Goal: Task Accomplishment & Management: Complete application form

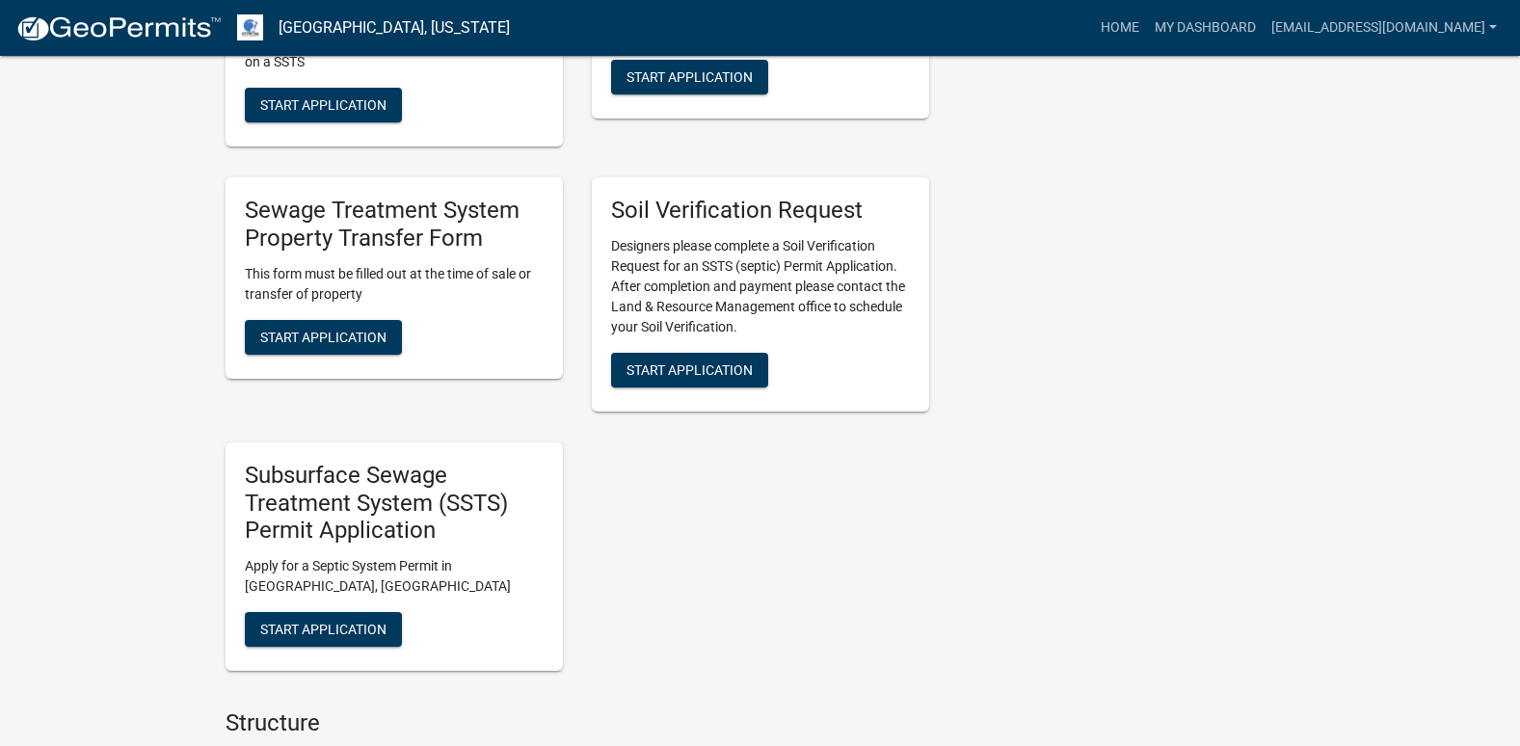
scroll to position [1060, 0]
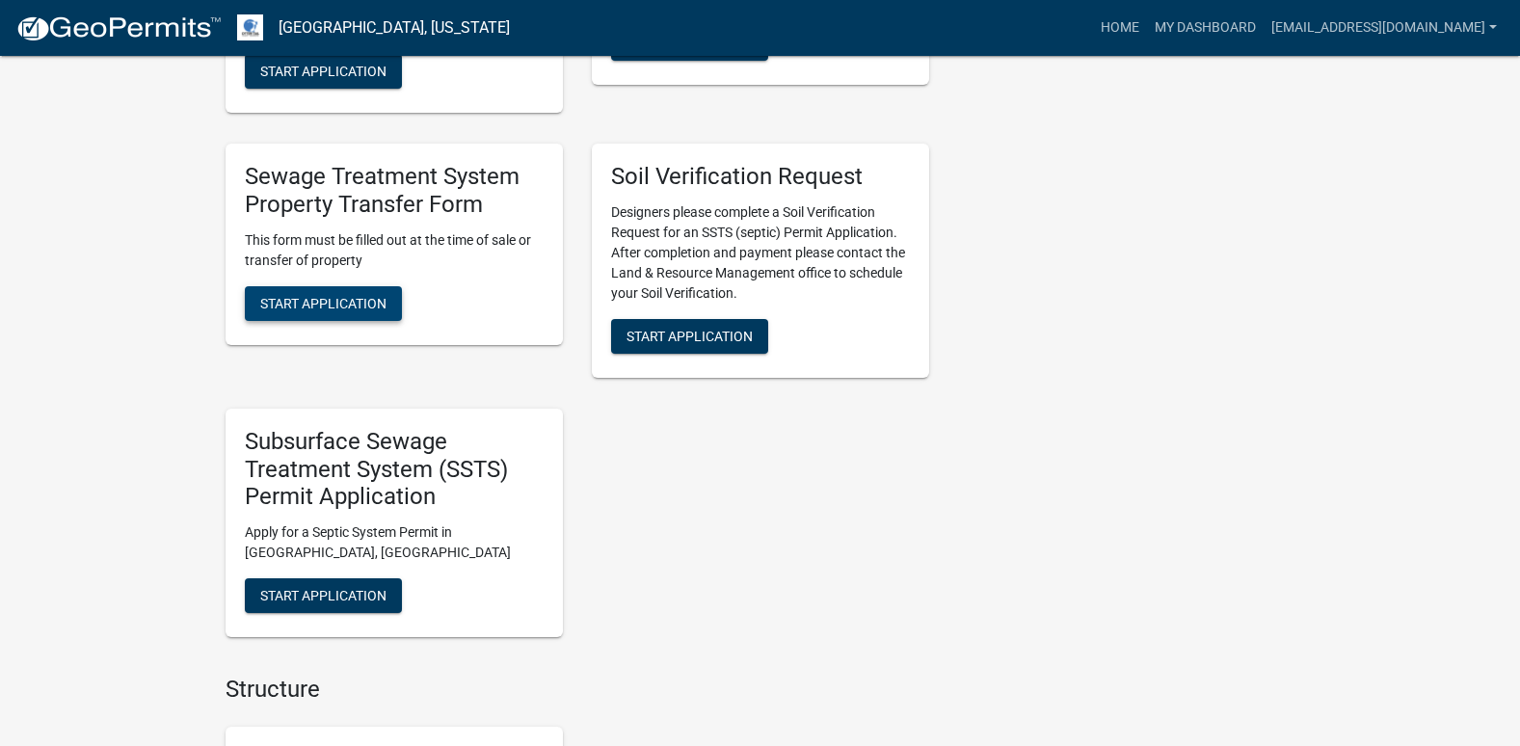
click at [323, 301] on span "Start Application" at bounding box center [323, 302] width 126 height 15
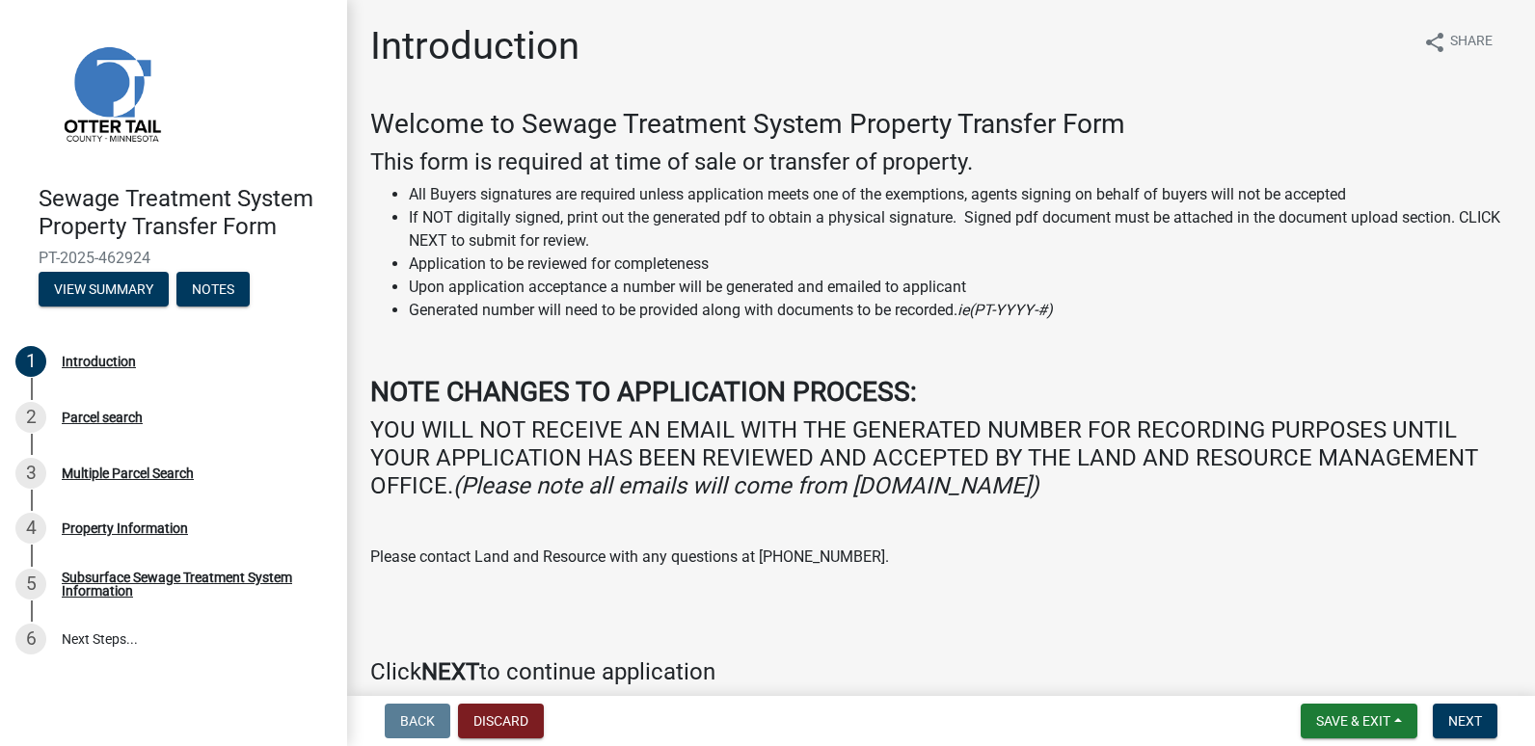
scroll to position [89, 0]
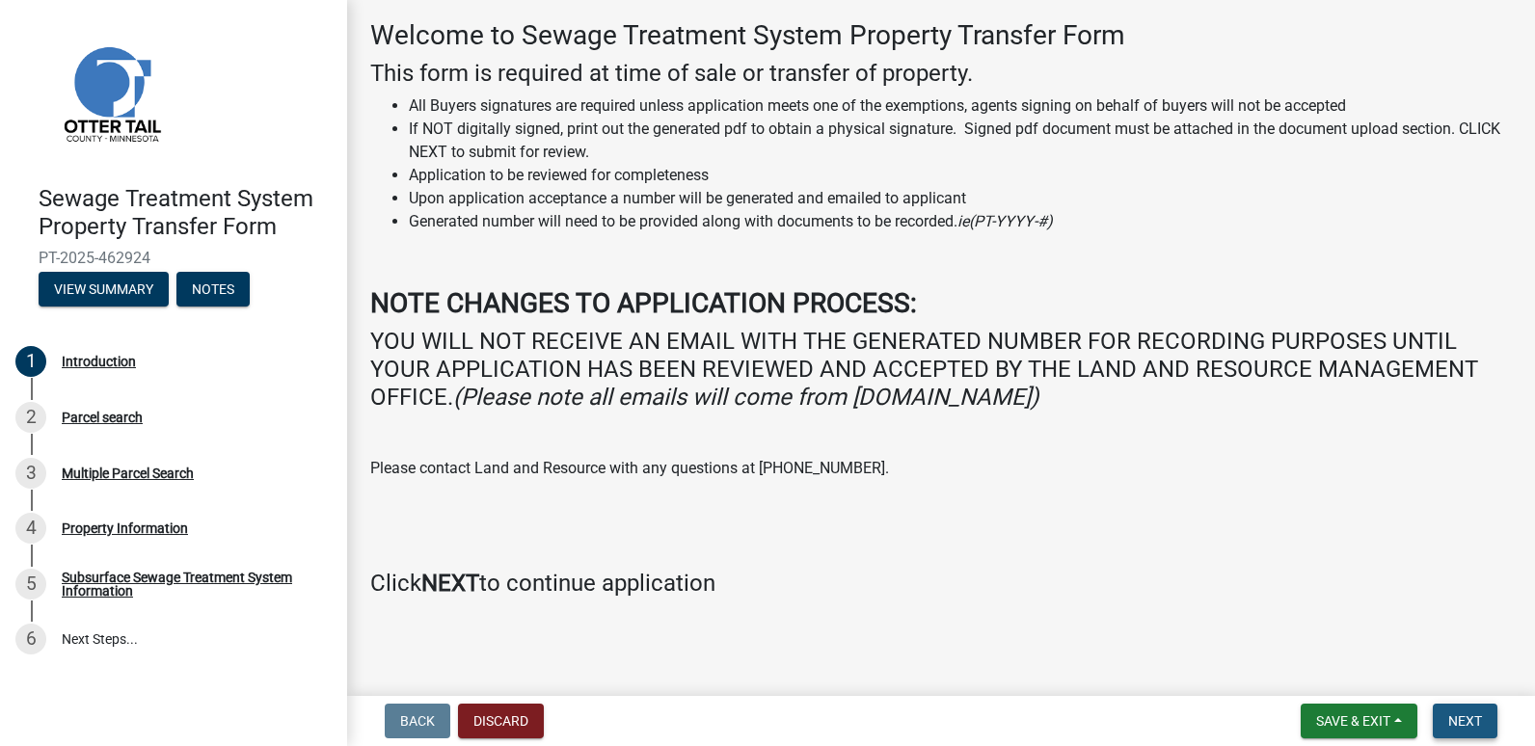
click at [1465, 715] on span "Next" at bounding box center [1465, 720] width 34 height 15
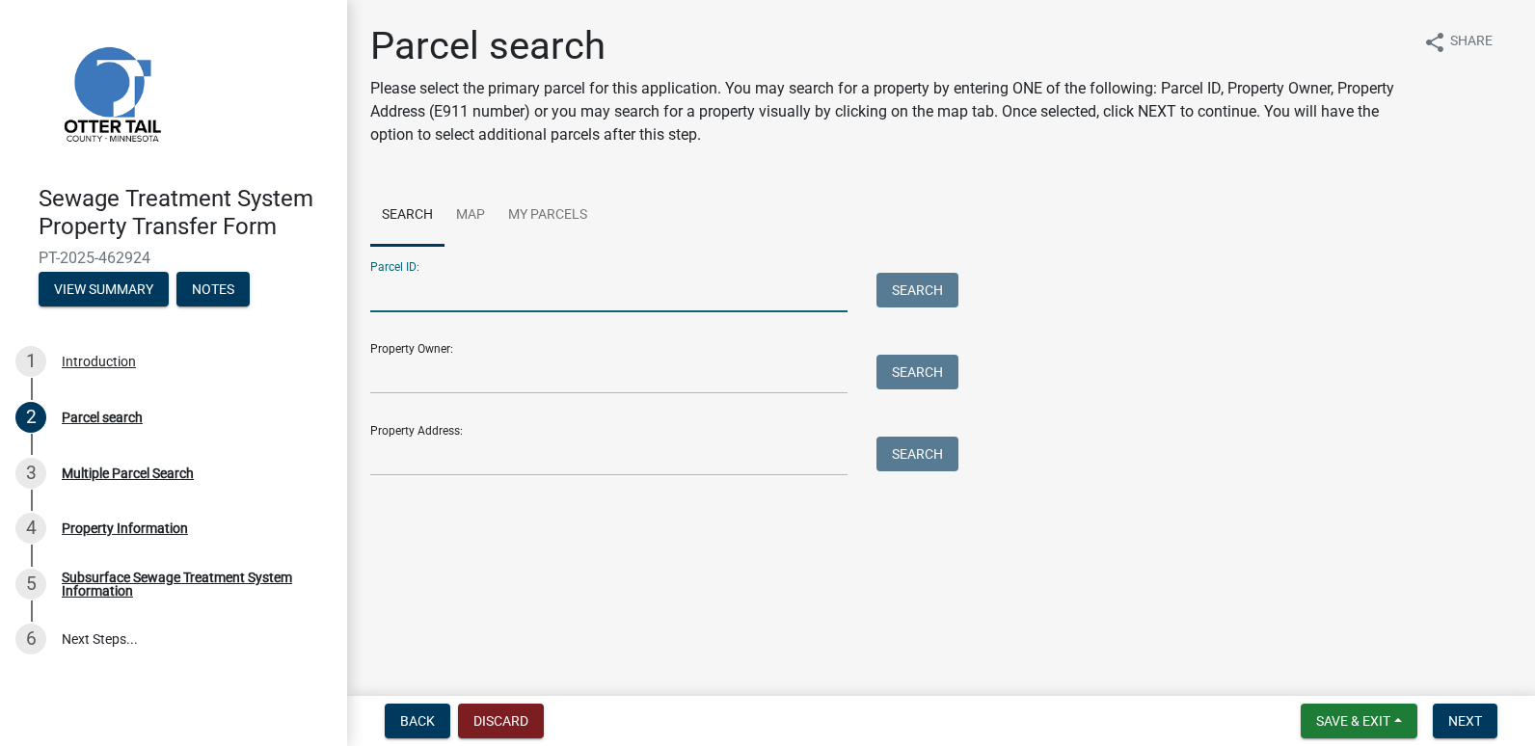
click at [401, 296] on input "Parcel ID:" at bounding box center [608, 293] width 477 height 40
type input "03000290217001"
click at [910, 292] on button "Search" at bounding box center [917, 290] width 82 height 35
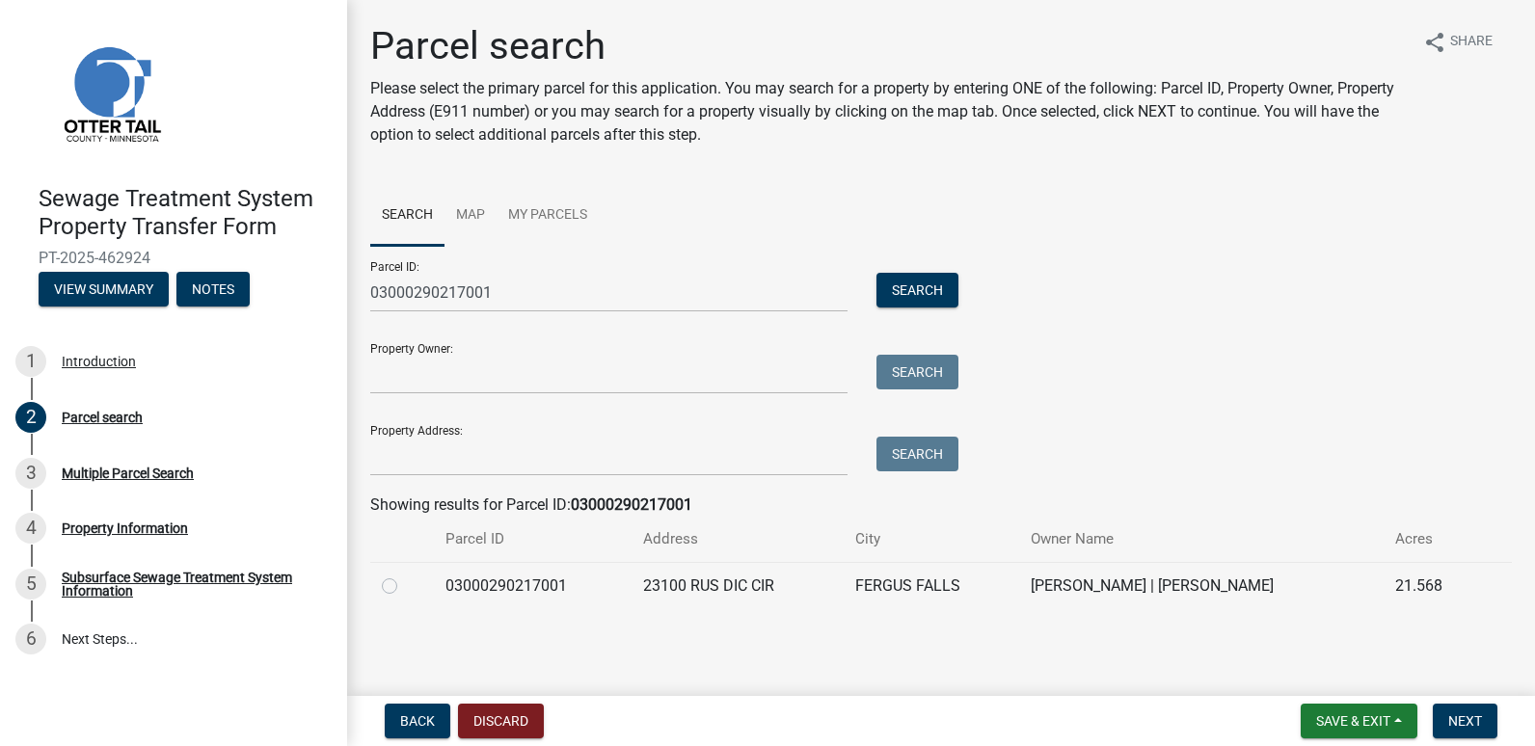
click at [405, 575] on label at bounding box center [405, 575] width 0 height 0
click at [405, 584] on input "radio" at bounding box center [411, 581] width 13 height 13
radio input "true"
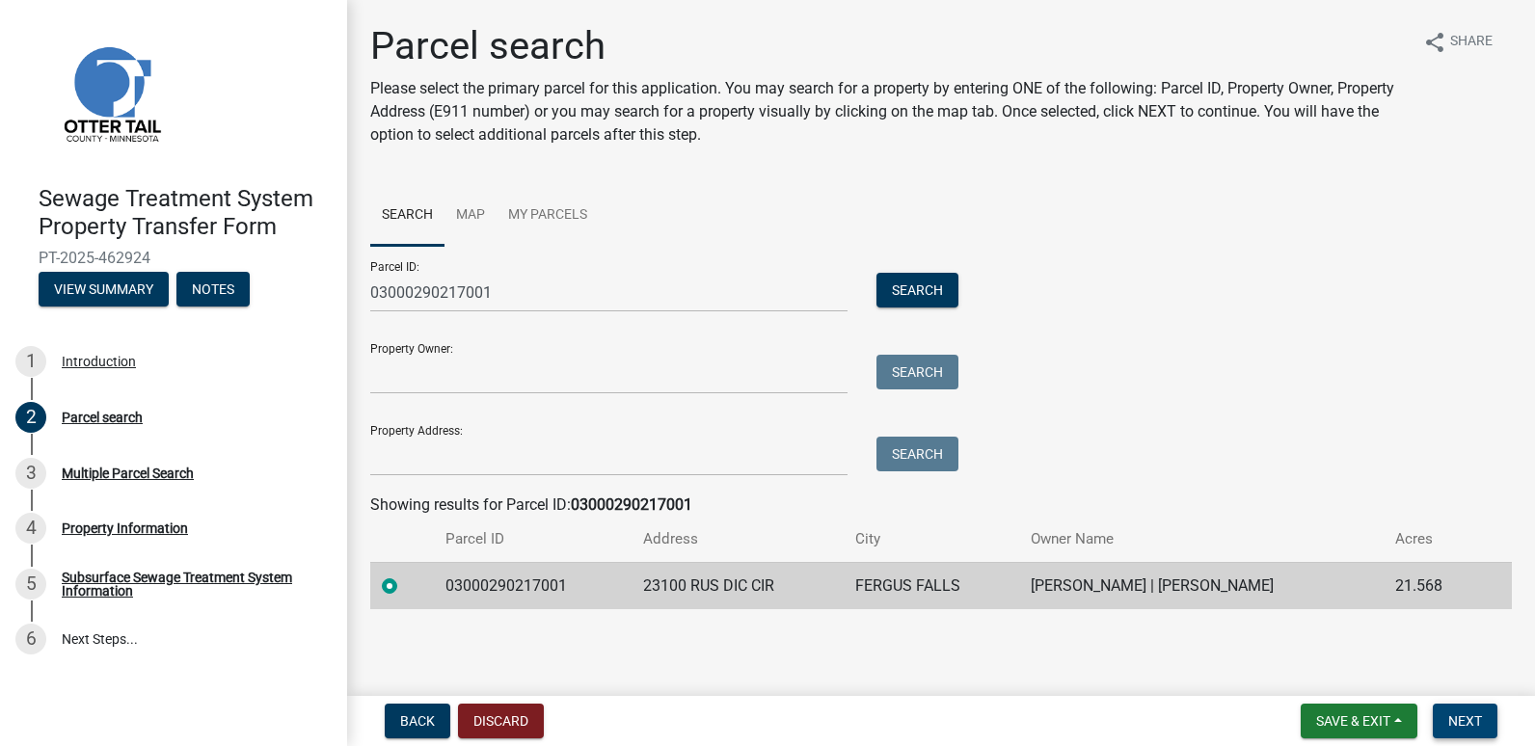
click at [1463, 716] on span "Next" at bounding box center [1465, 720] width 34 height 15
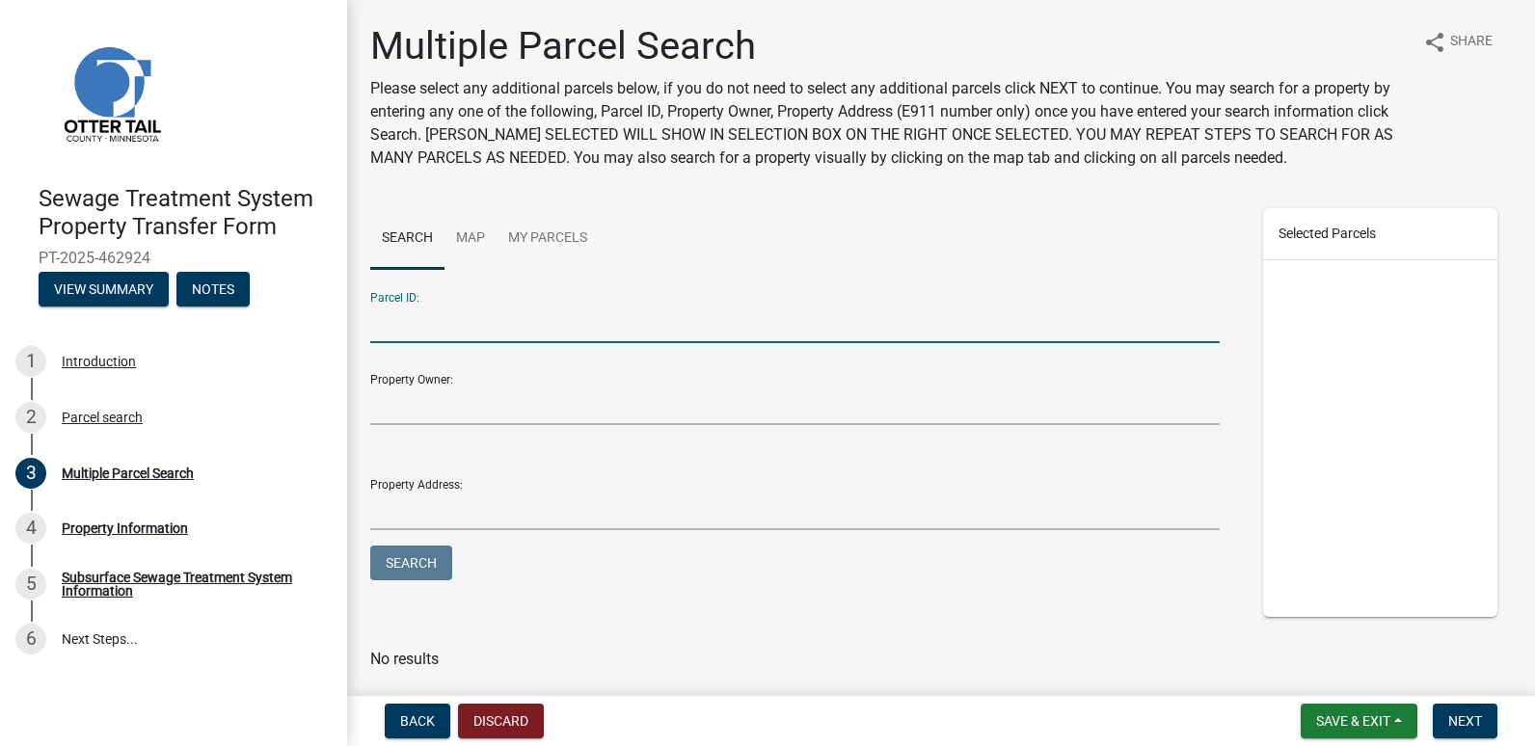
click at [391, 331] on input "Parcel ID:" at bounding box center [794, 324] width 849 height 40
type input "57000990303000"
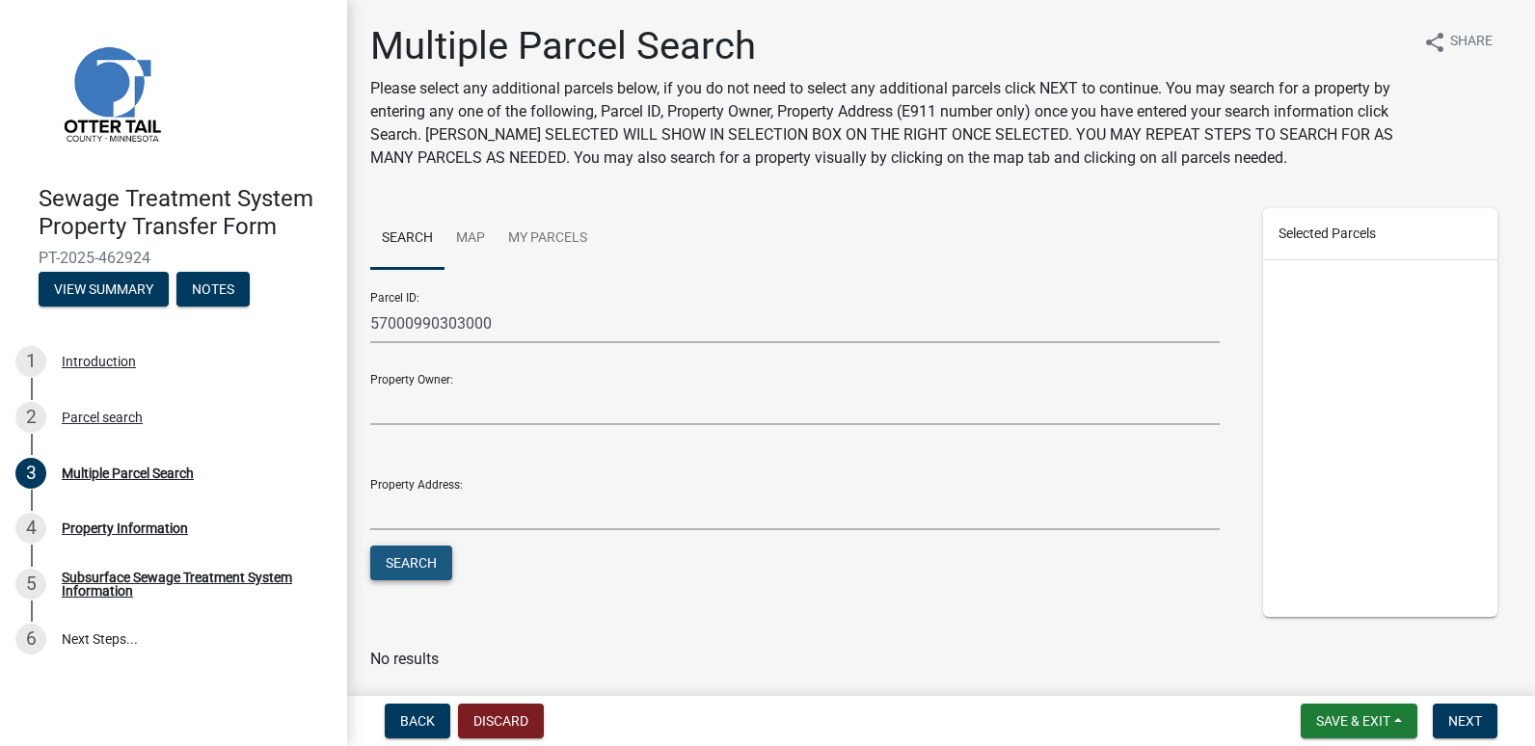
click at [399, 561] on button "Search" at bounding box center [411, 563] width 82 height 35
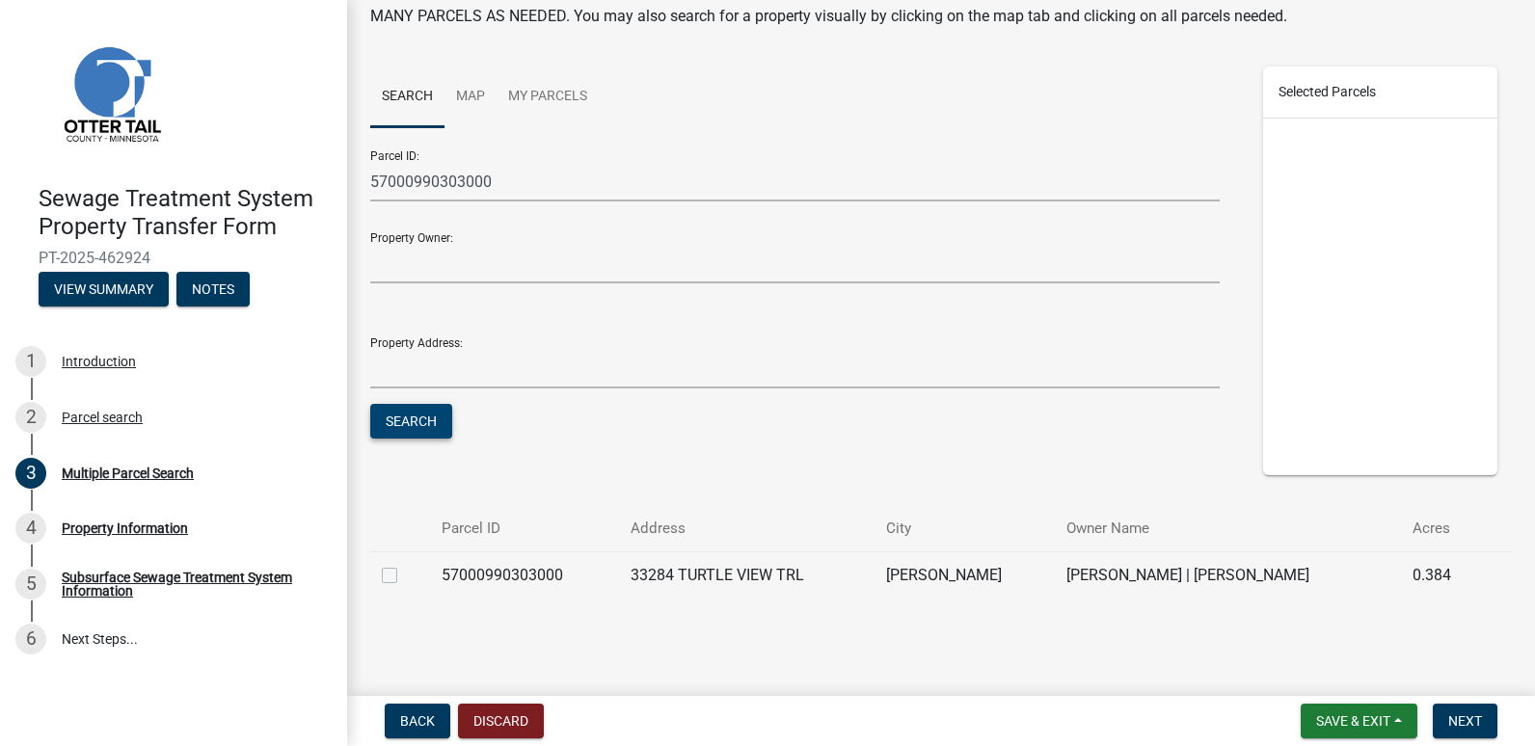
scroll to position [143, 0]
click at [381, 572] on td at bounding box center [400, 573] width 60 height 47
click at [405, 563] on label at bounding box center [405, 563] width 0 height 0
click at [405, 574] on input "checkbox" at bounding box center [411, 569] width 13 height 13
checkbox input "true"
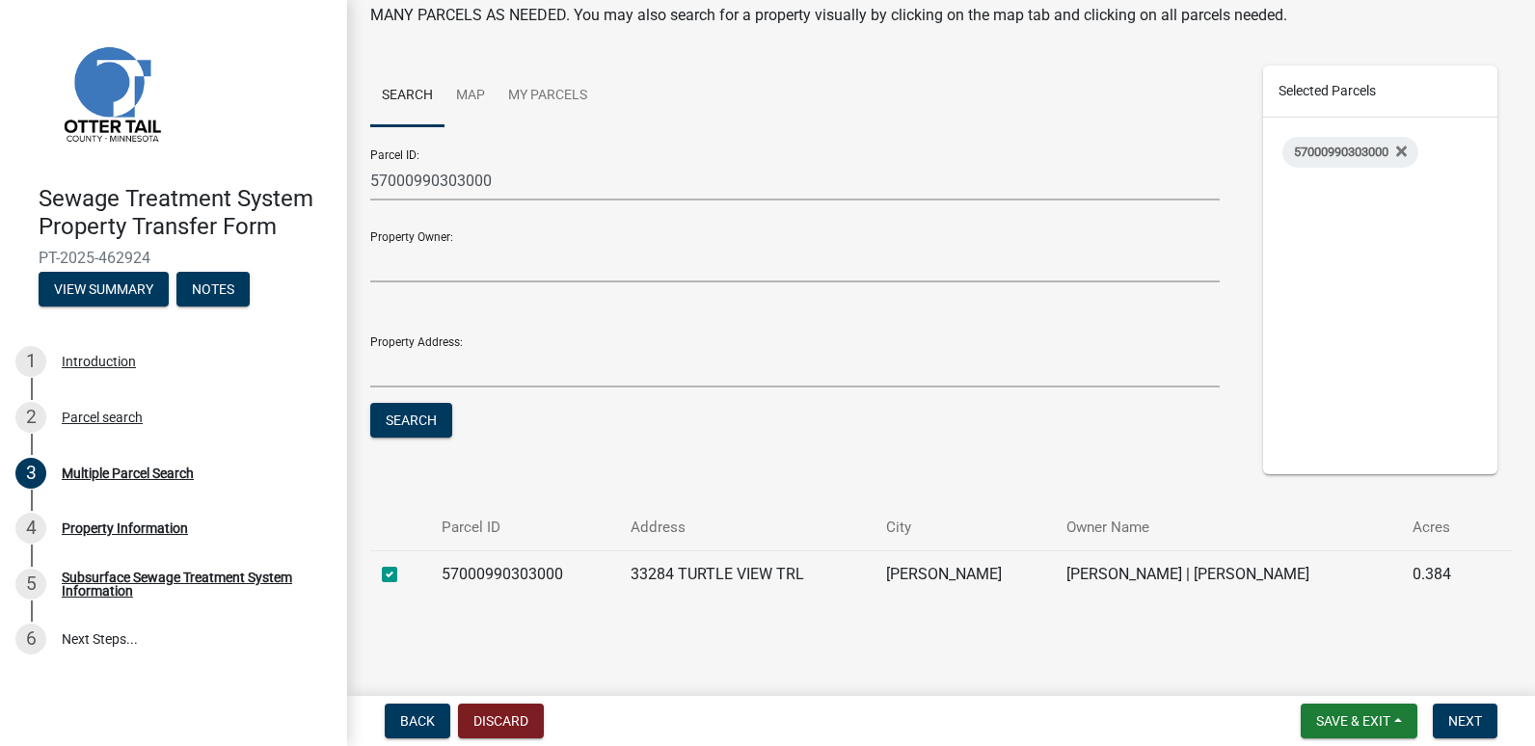
click at [1430, 721] on form "Save & Exit Save Save & Exit Next" at bounding box center [1399, 721] width 212 height 35
click at [1462, 713] on span "Next" at bounding box center [1465, 720] width 34 height 15
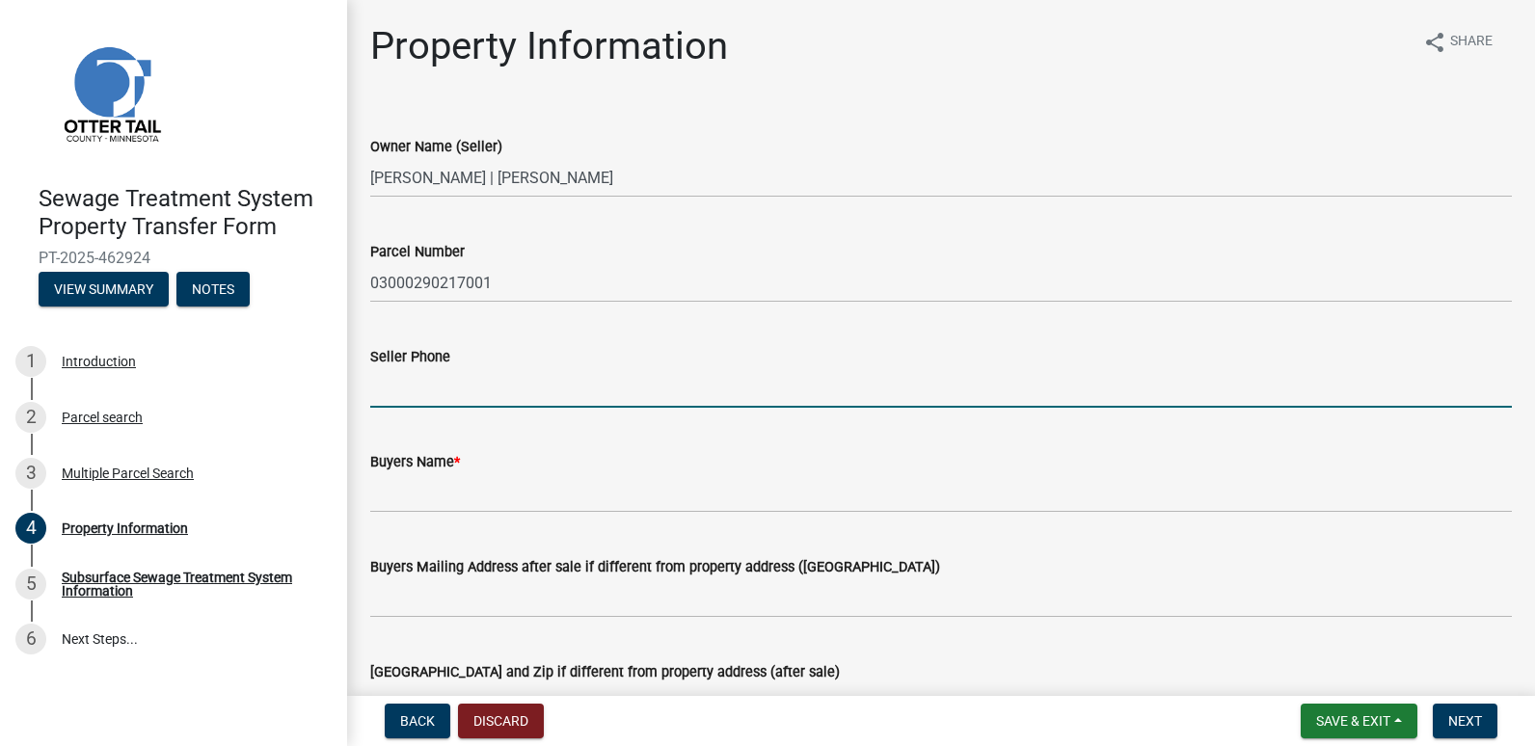
click at [379, 391] on input "Seller Phone" at bounding box center [940, 388] width 1141 height 40
click at [434, 383] on input "Seller Phone" at bounding box center [940, 388] width 1141 height 40
type input "2187310681"
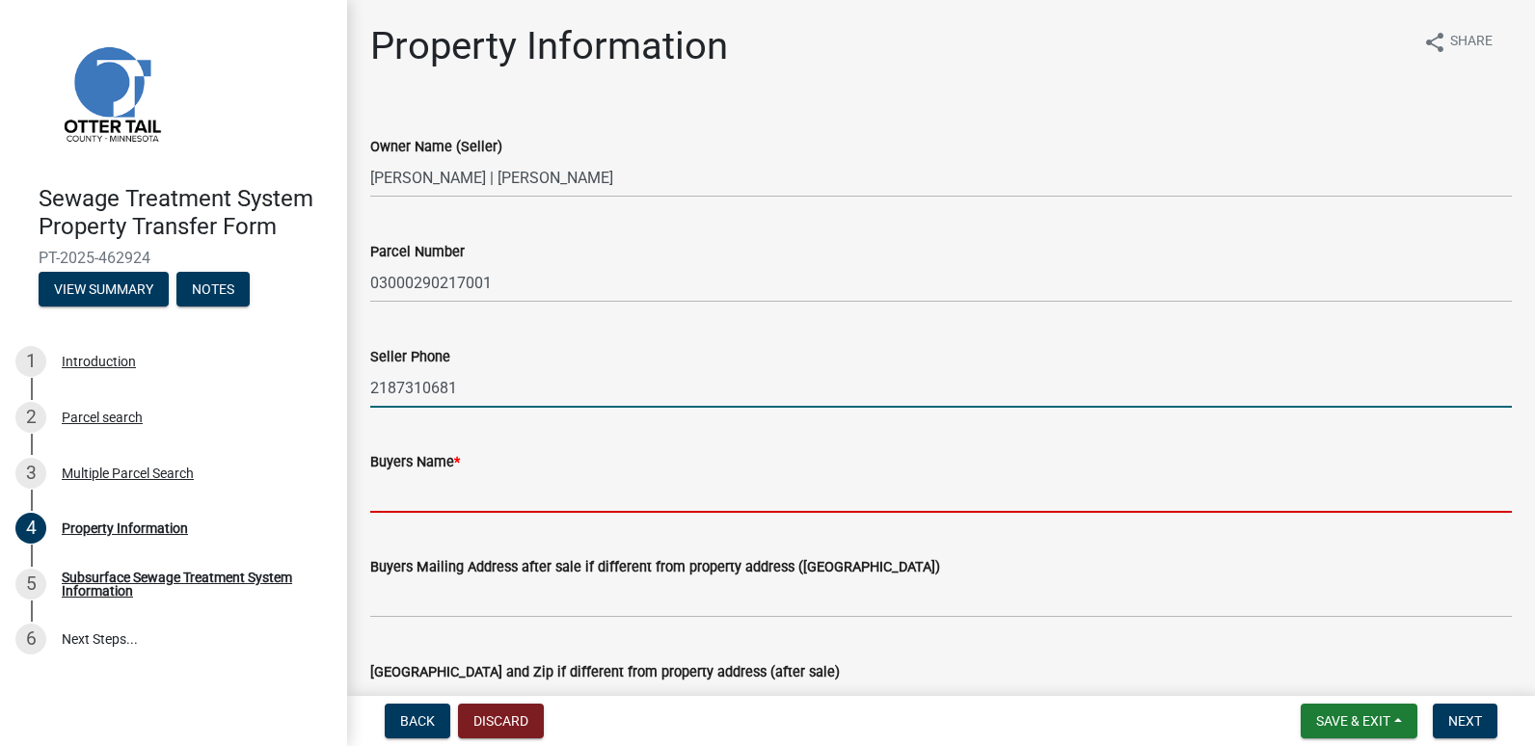
click at [743, 476] on input "Buyers Name *" at bounding box center [940, 493] width 1141 height 40
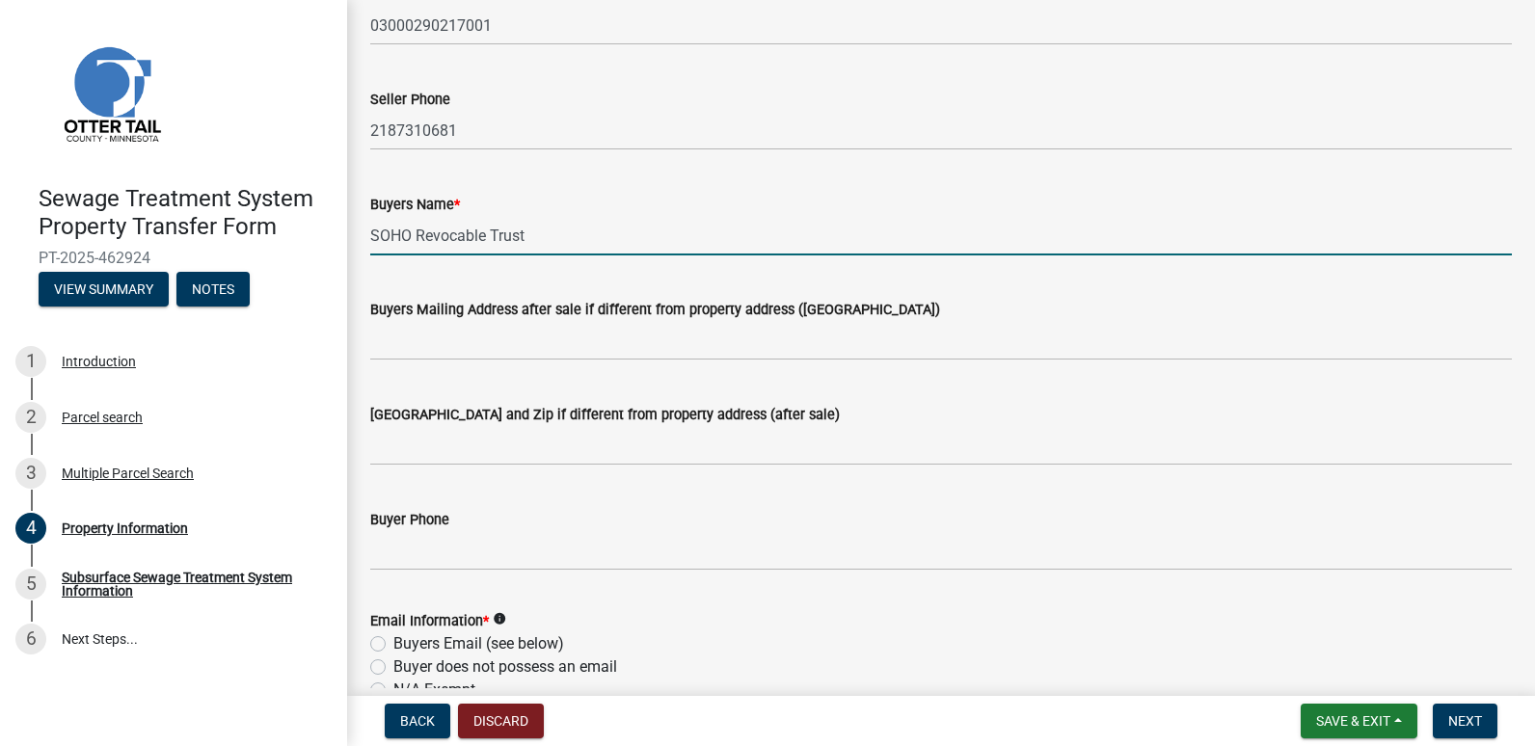
scroll to position [289, 0]
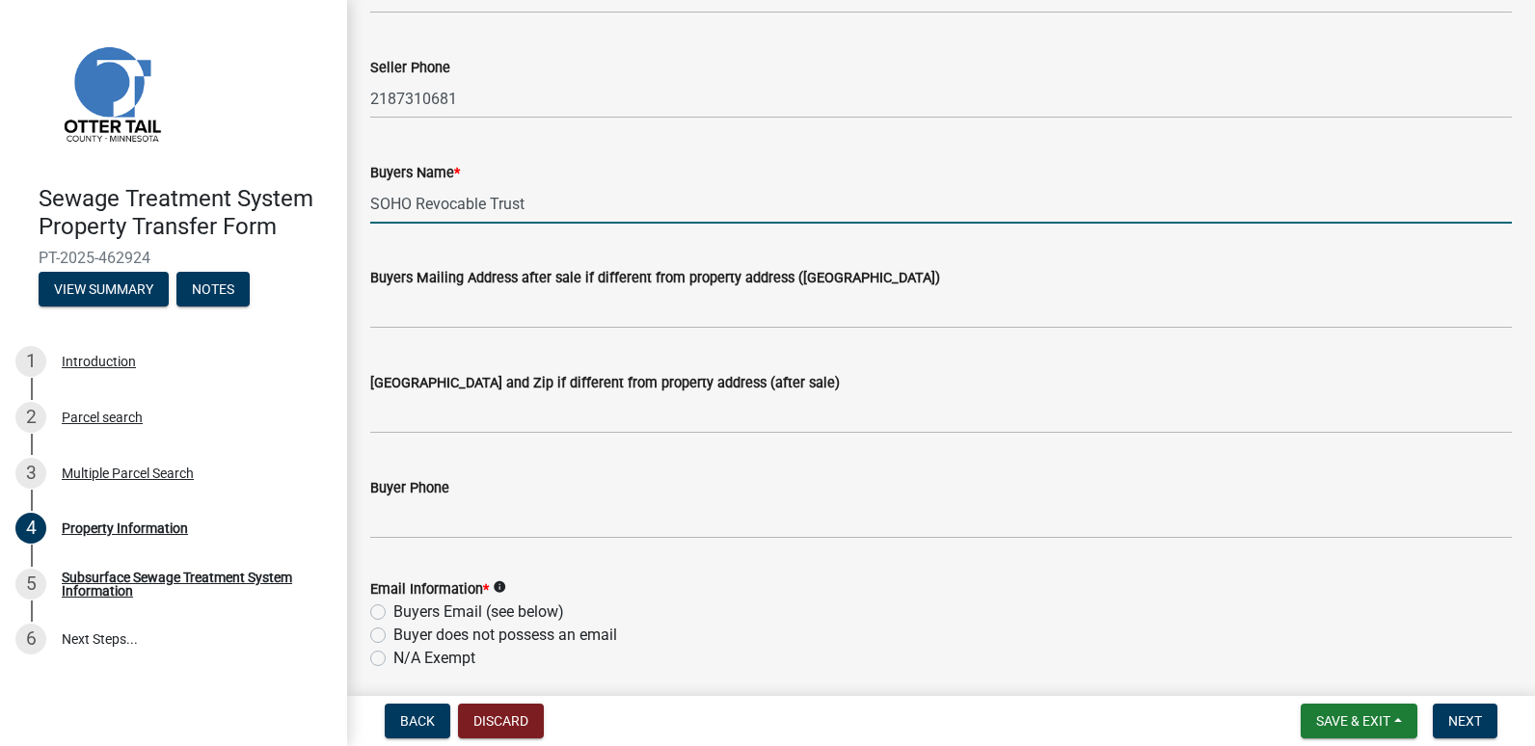
type input "SOHO Revocable Trust"
click at [393, 656] on label "N/A Exempt" at bounding box center [434, 658] width 82 height 23
click at [393, 656] on input "N/A Exempt" at bounding box center [399, 653] width 13 height 13
radio input "true"
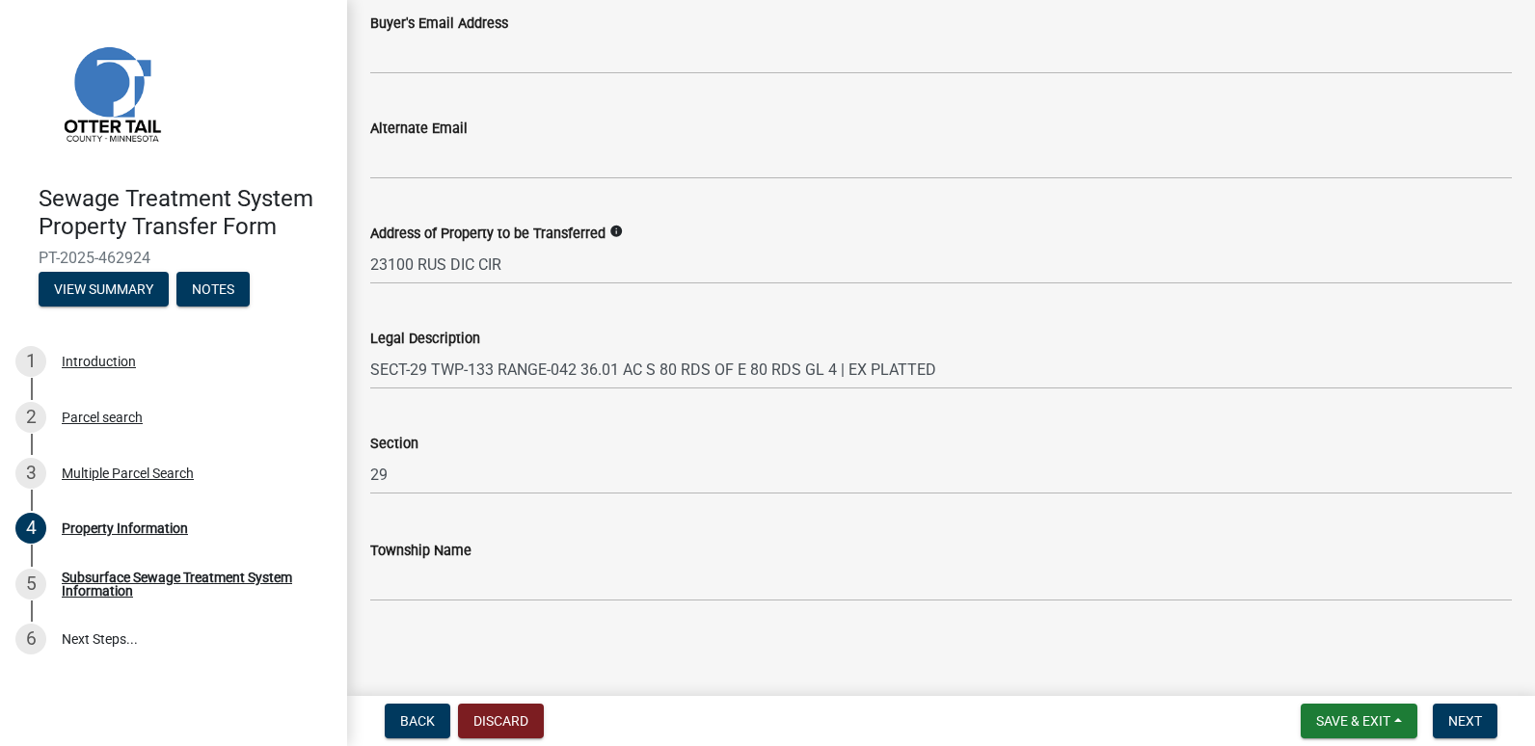
scroll to position [996, 0]
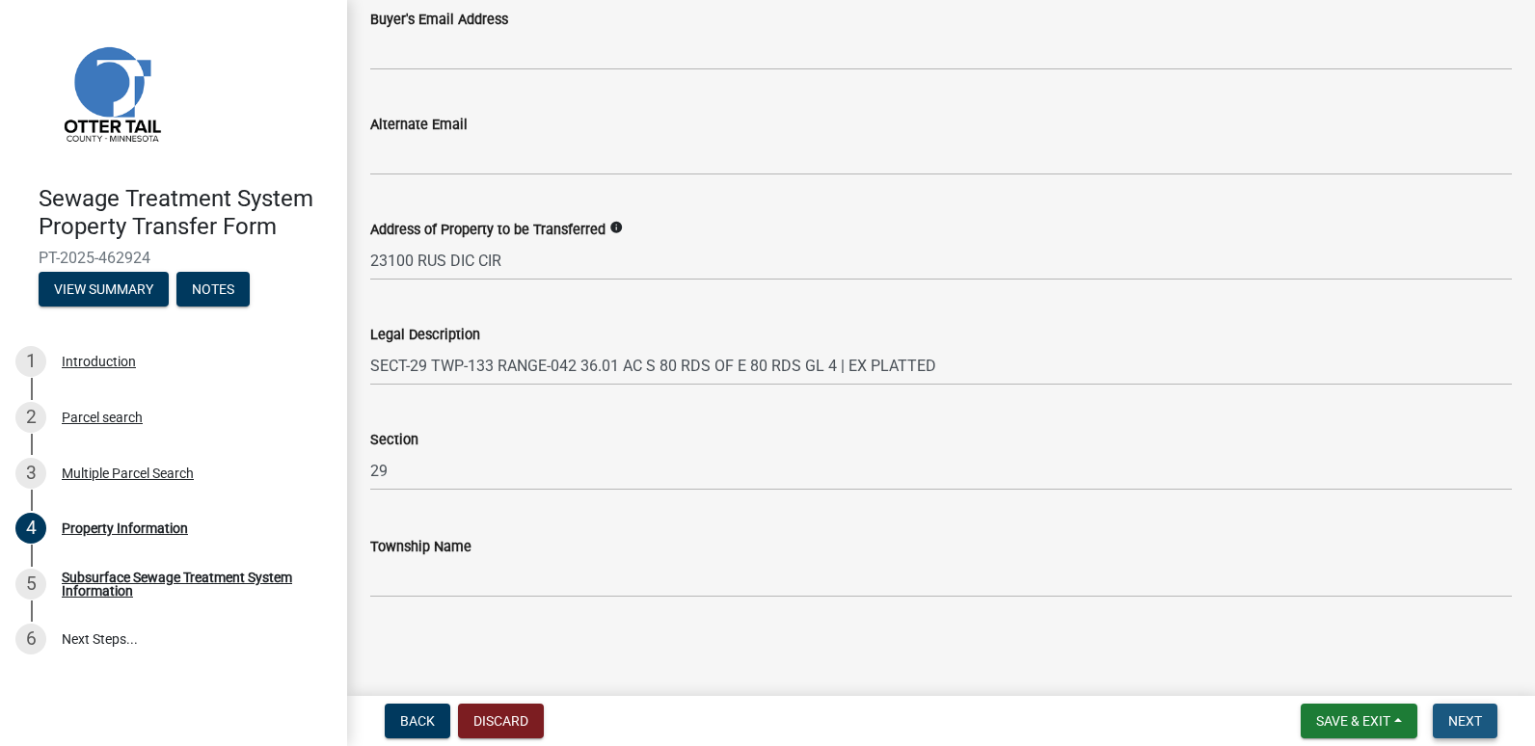
click at [1454, 715] on span "Next" at bounding box center [1465, 720] width 34 height 15
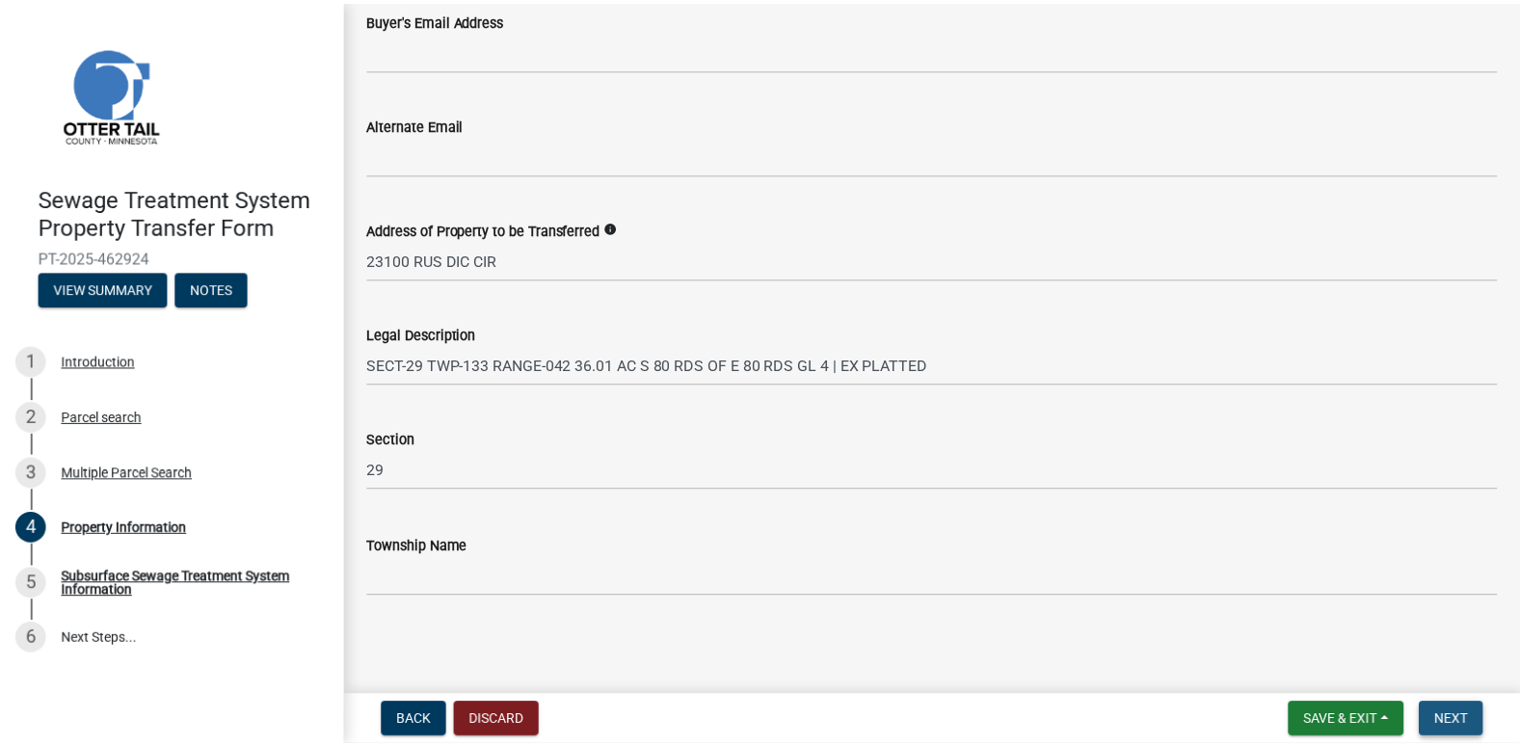
scroll to position [0, 0]
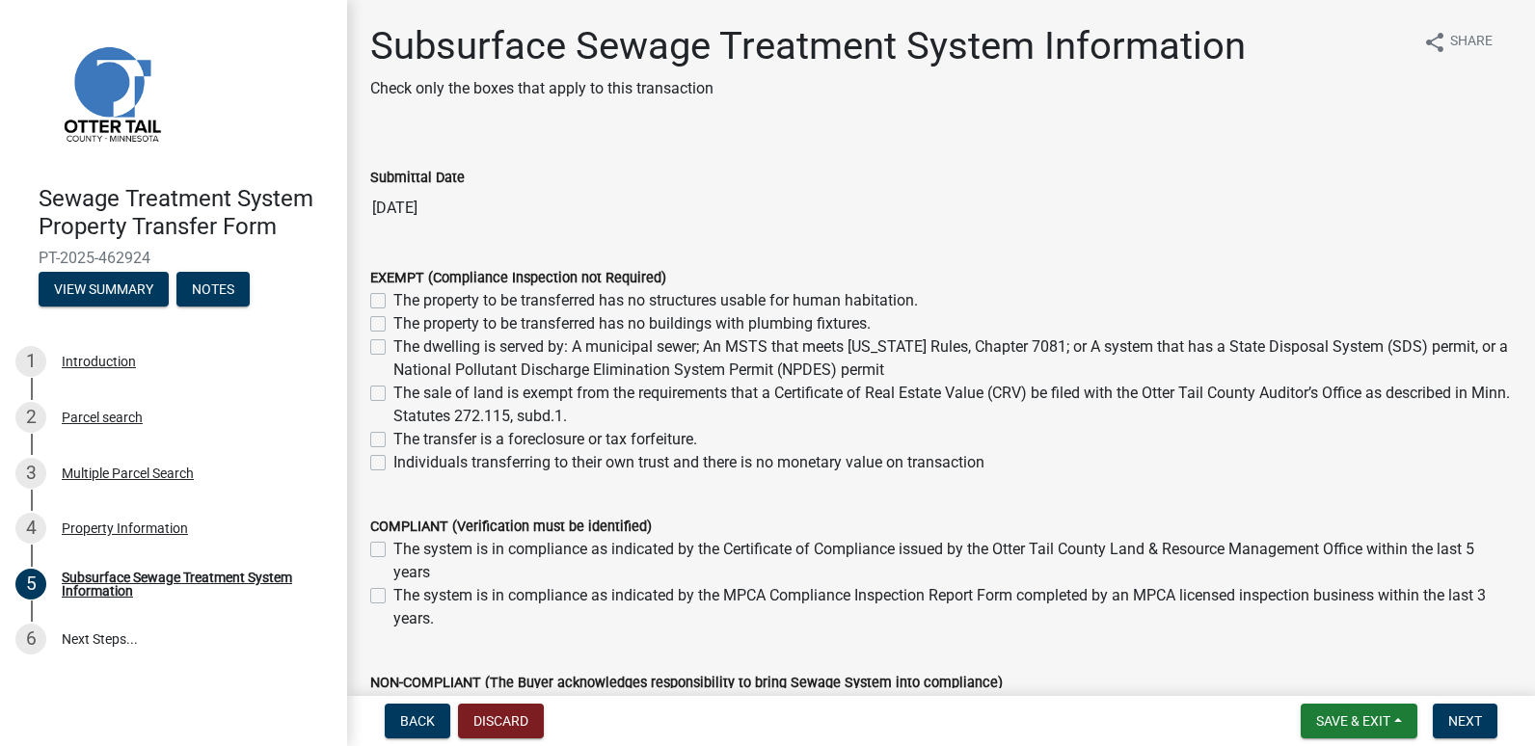
drag, startPoint x: 372, startPoint y: 458, endPoint x: 453, endPoint y: 527, distance: 106.6
click at [393, 465] on label "Individuals transferring to their own trust and there is no monetary value on t…" at bounding box center [688, 462] width 591 height 23
click at [393, 464] on input "Individuals transferring to their own trust and there is no monetary value on t…" at bounding box center [399, 457] width 13 height 13
checkbox input "true"
checkbox input "false"
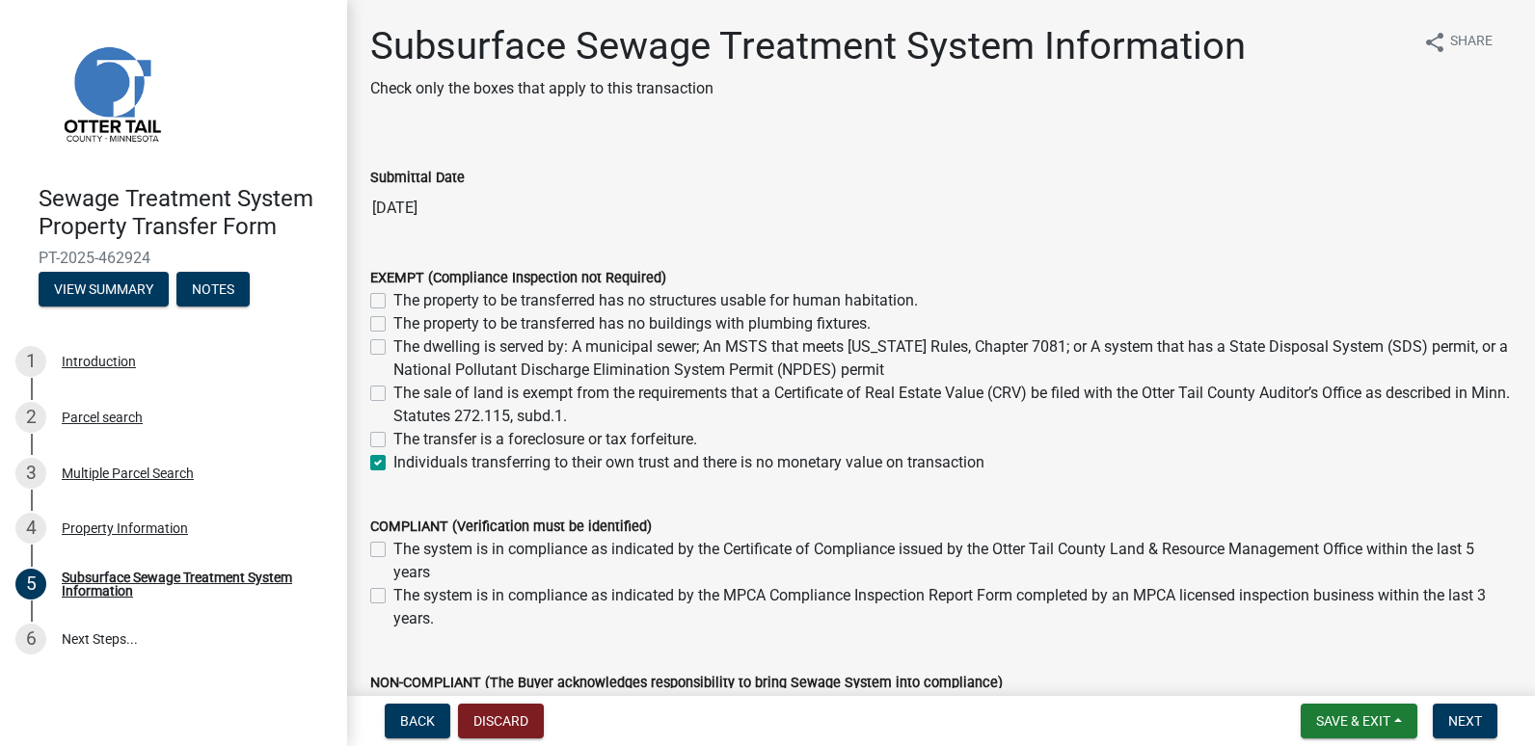
checkbox input "false"
checkbox input "true"
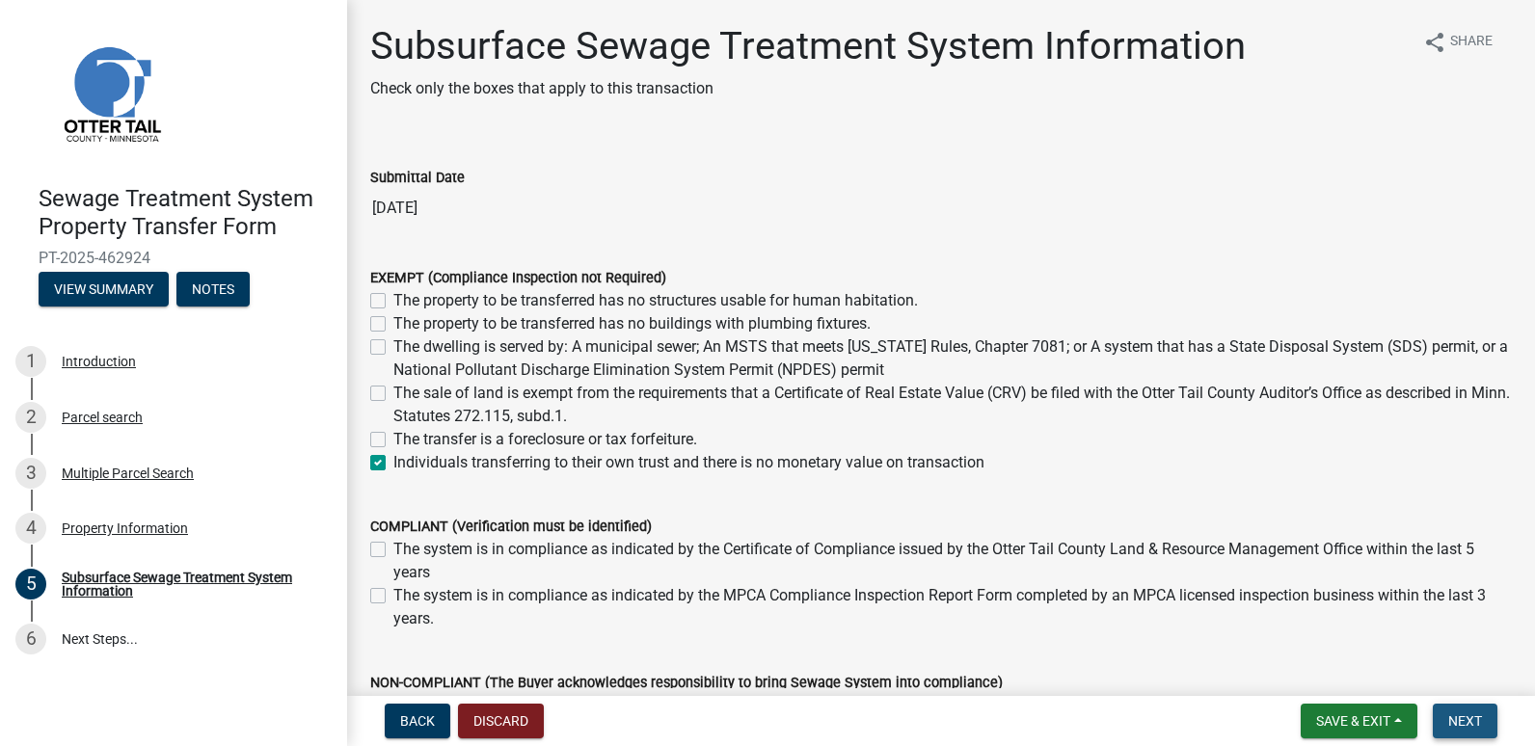
click at [1458, 711] on button "Next" at bounding box center [1464, 721] width 65 height 35
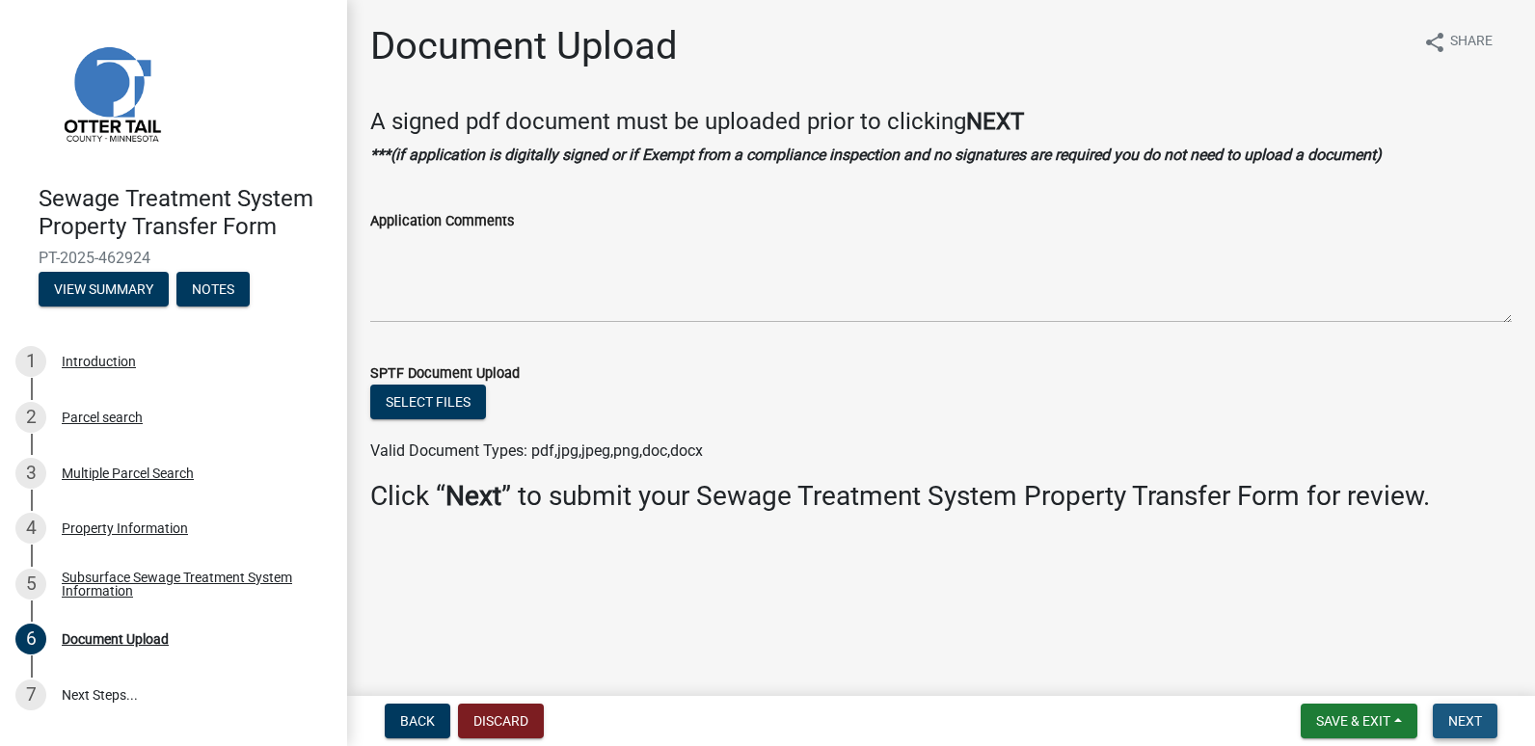
click at [1470, 719] on span "Next" at bounding box center [1465, 720] width 34 height 15
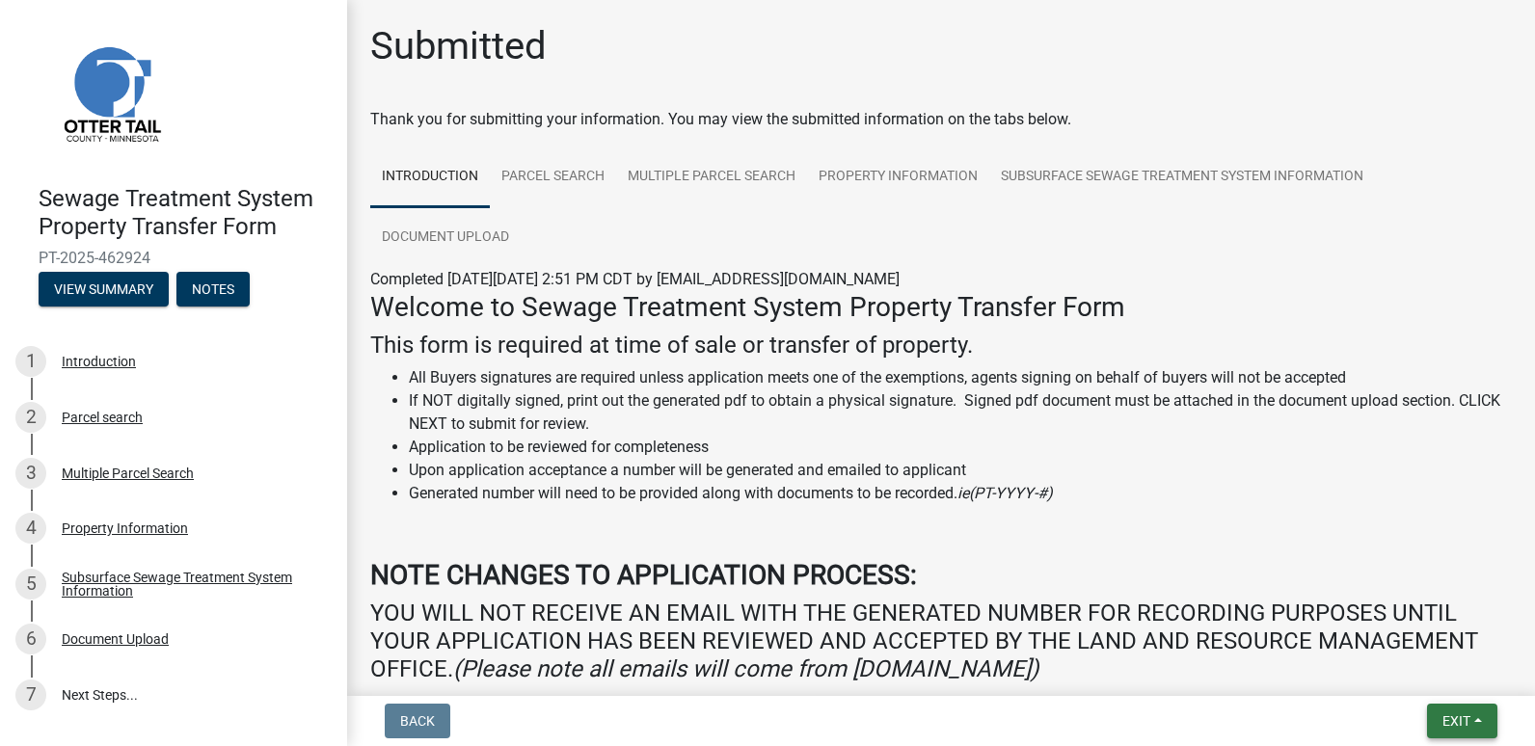
click at [1442, 714] on span "Exit" at bounding box center [1456, 720] width 28 height 15
click at [1398, 672] on button "Save & Exit" at bounding box center [1420, 671] width 154 height 46
